Goal: Information Seeking & Learning: Learn about a topic

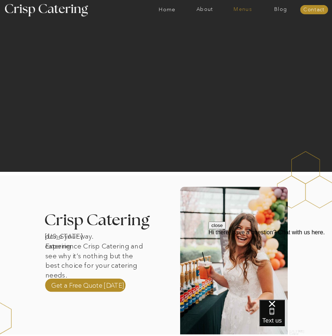
click at [236, 12] on nav "Menus" at bounding box center [243, 9] width 38 height 5
click at [234, 26] on nav "Summer (Mar-Aug)" at bounding box center [244, 25] width 49 height 5
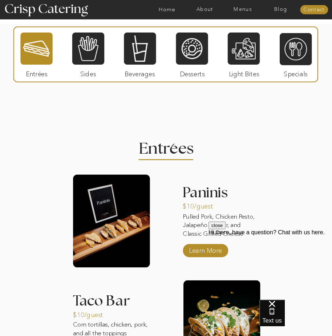
scroll to position [436, 0]
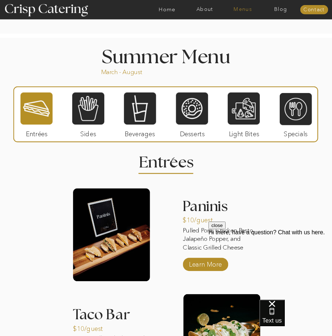
click at [245, 7] on nav "Menus" at bounding box center [243, 9] width 38 height 5
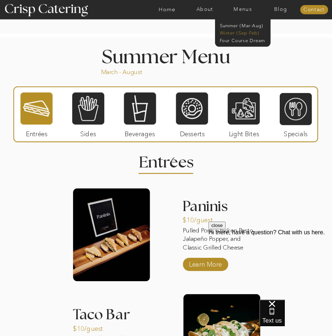
click at [237, 32] on nav "Winter (Sep-Feb)" at bounding box center [242, 32] width 45 height 5
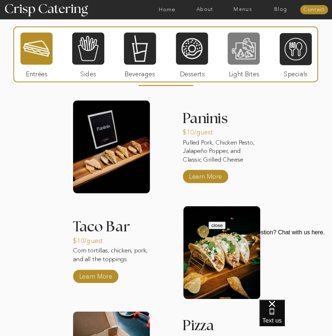
scroll to position [654, 0]
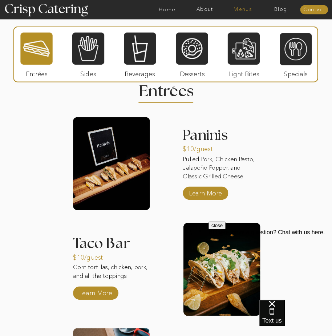
click at [246, 11] on nav "Menus" at bounding box center [243, 9] width 38 height 5
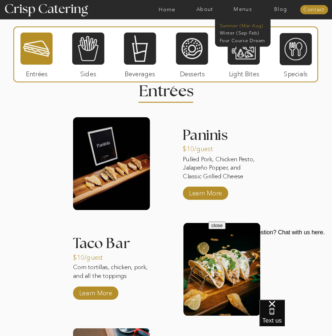
click at [240, 23] on nav "Summer (Mar-Aug)" at bounding box center [244, 25] width 49 height 5
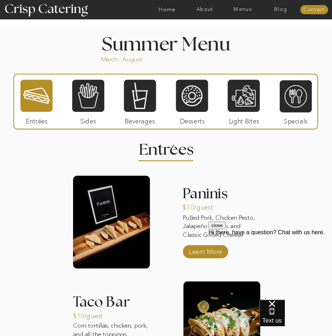
scroll to position [436, 0]
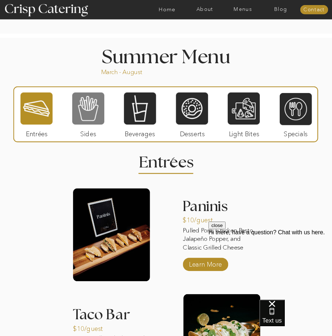
click at [98, 122] on div at bounding box center [88, 108] width 32 height 33
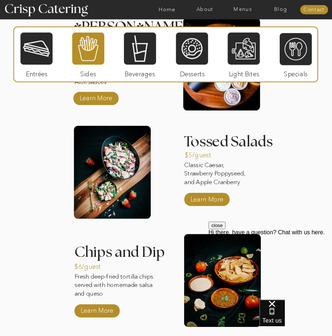
scroll to position [618, 0]
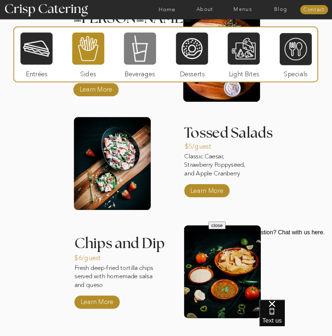
click at [145, 57] on div at bounding box center [140, 48] width 32 height 33
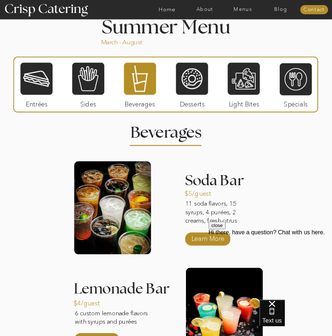
scroll to position [472, 0]
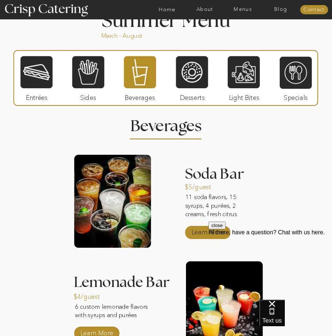
click at [208, 232] on p "Learn More" at bounding box center [208, 231] width 37 height 16
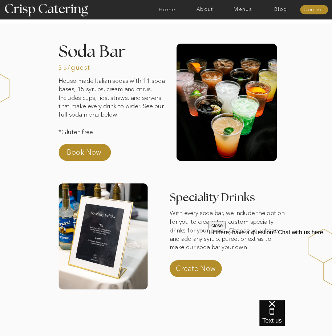
scroll to position [36, 0]
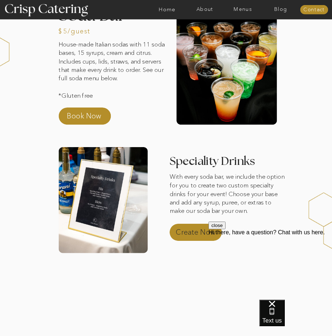
click at [205, 228] on p "Create Now" at bounding box center [200, 234] width 49 height 13
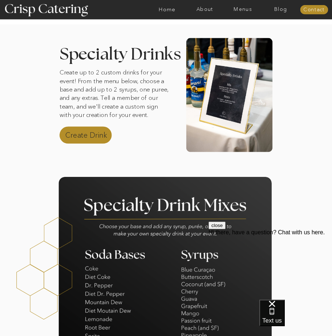
click at [95, 141] on p "Create Drink" at bounding box center [89, 136] width 49 height 13
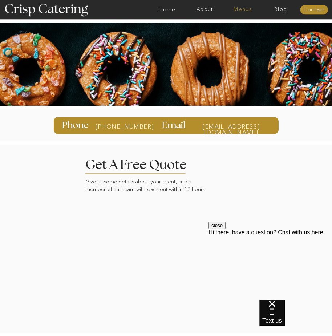
click at [247, 11] on nav "Menus" at bounding box center [243, 9] width 38 height 5
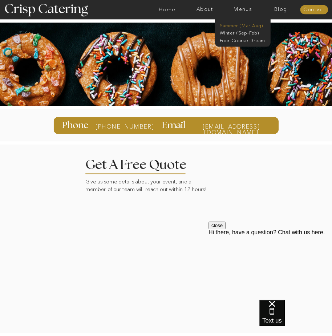
click at [241, 24] on nav "Summer (Mar-Aug)" at bounding box center [244, 25] width 49 height 5
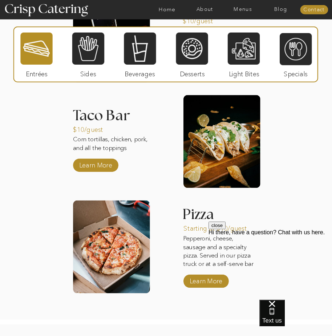
scroll to position [308, 0]
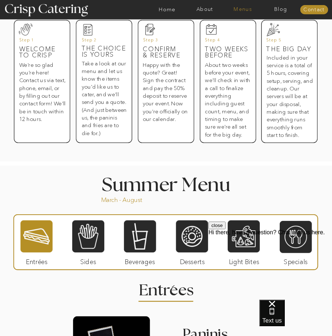
click at [252, 10] on nav "Menus" at bounding box center [243, 9] width 38 height 5
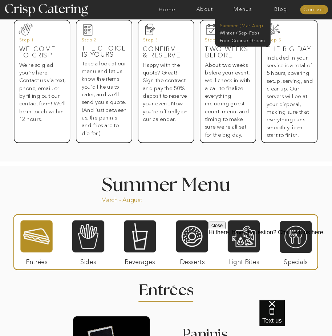
click at [242, 27] on nav "Summer (Mar-Aug)" at bounding box center [244, 25] width 49 height 5
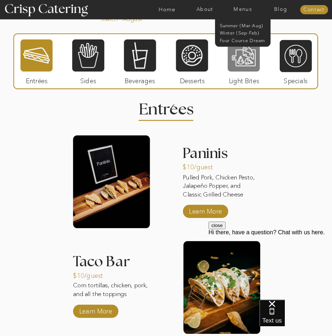
scroll to position [490, 0]
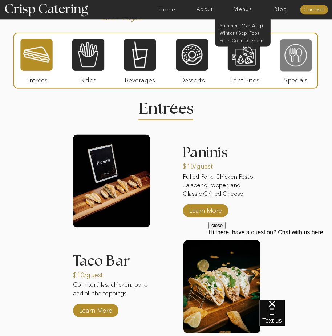
click at [299, 57] on div at bounding box center [296, 55] width 32 height 33
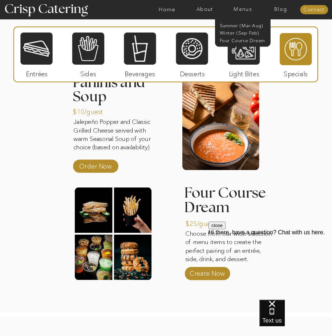
scroll to position [599, 0]
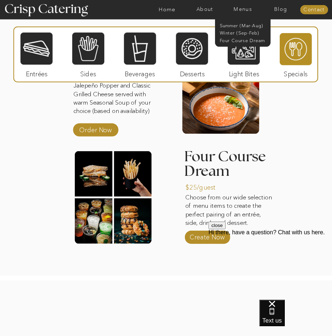
click at [305, 146] on div "About Home Menus Contact Blog About Crisp Crisp Cares Reviews faq About Home Me…" at bounding box center [166, 46] width 332 height 1291
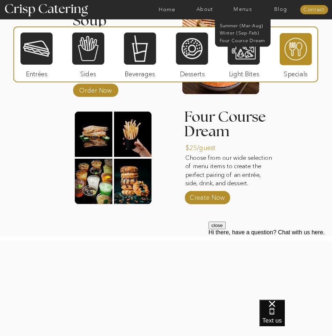
scroll to position [635, 0]
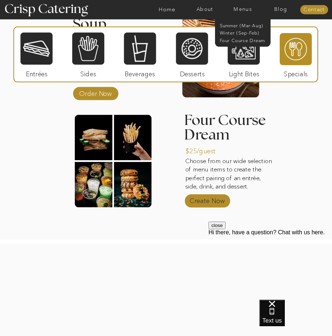
click at [202, 202] on p "Create Now" at bounding box center [207, 200] width 37 height 16
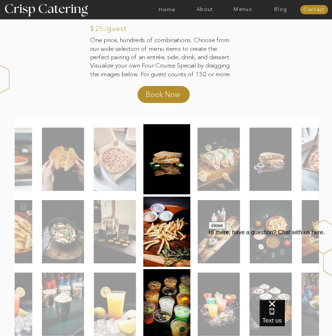
click at [212, 172] on img at bounding box center [219, 159] width 42 height 63
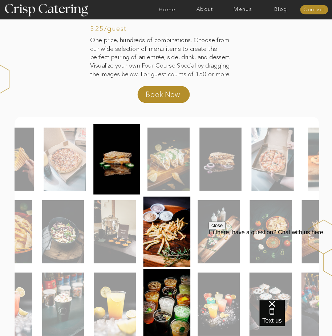
click at [151, 183] on img at bounding box center [169, 159] width 42 height 63
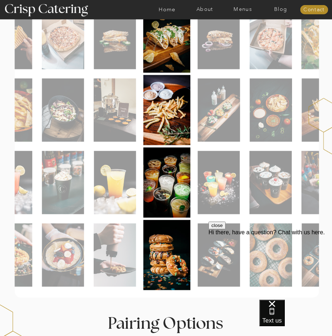
scroll to position [145, 0]
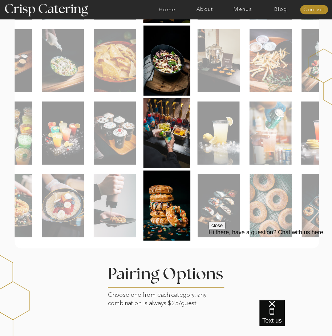
scroll to position [218, 0]
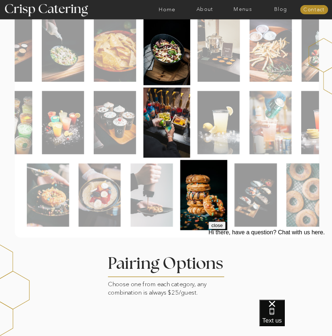
click at [219, 212] on img at bounding box center [203, 195] width 47 height 70
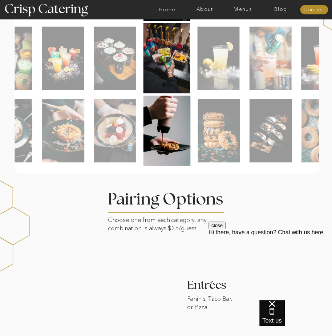
scroll to position [291, 0]
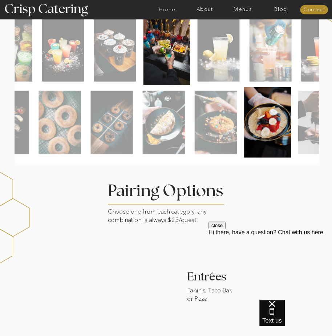
click at [277, 133] on img at bounding box center [267, 122] width 47 height 70
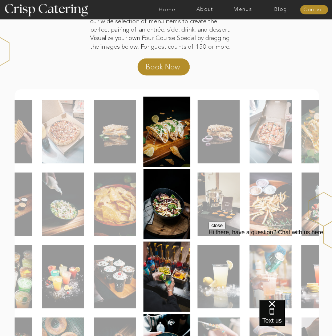
scroll to position [36, 0]
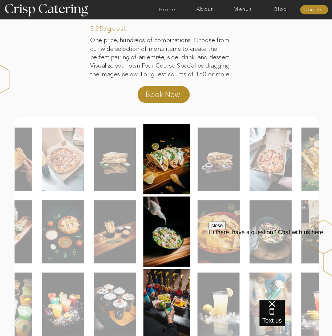
click at [152, 234] on img at bounding box center [166, 232] width 47 height 70
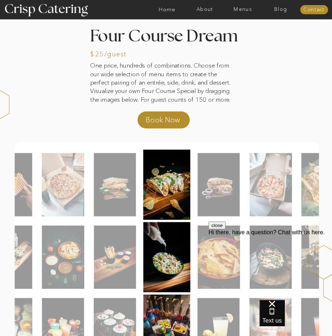
scroll to position [0, 0]
